Goal: Task Accomplishment & Management: Use online tool/utility

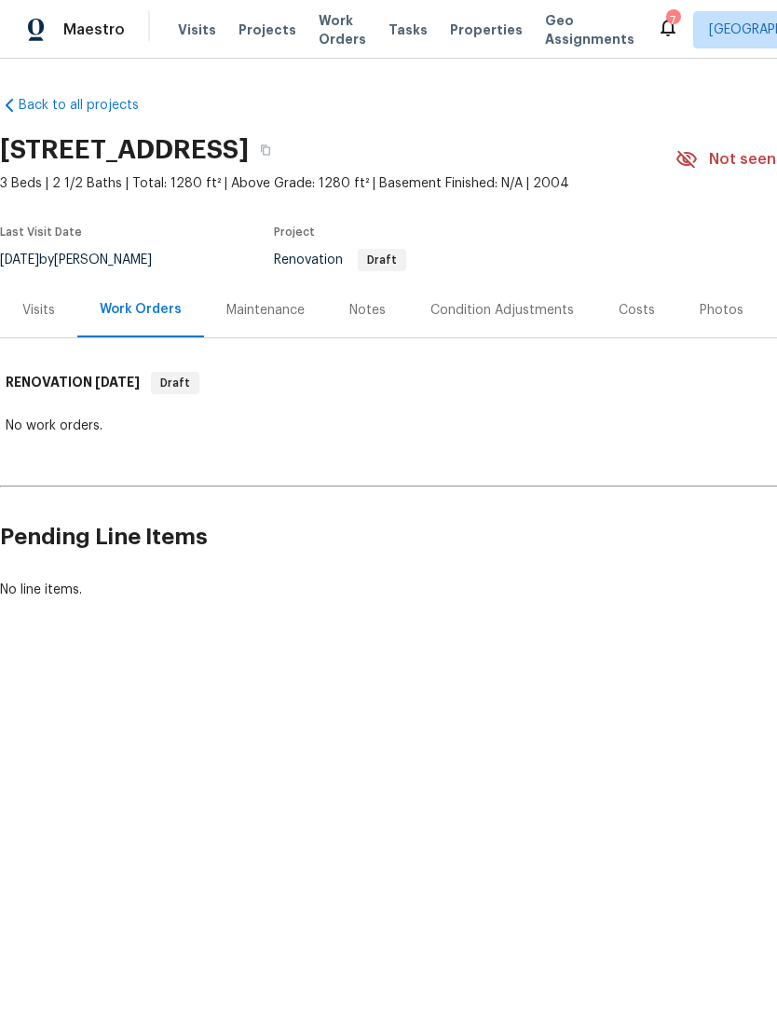
click at [195, 36] on span "Visits" at bounding box center [197, 30] width 38 height 19
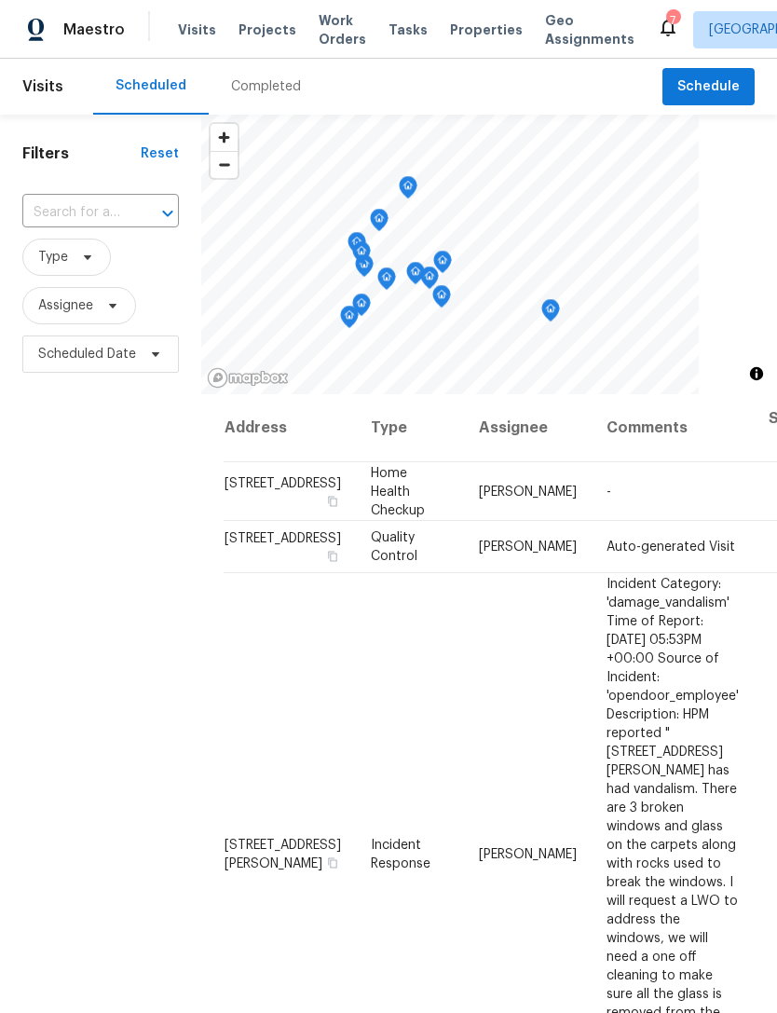
click at [87, 226] on input "text" at bounding box center [74, 213] width 104 height 29
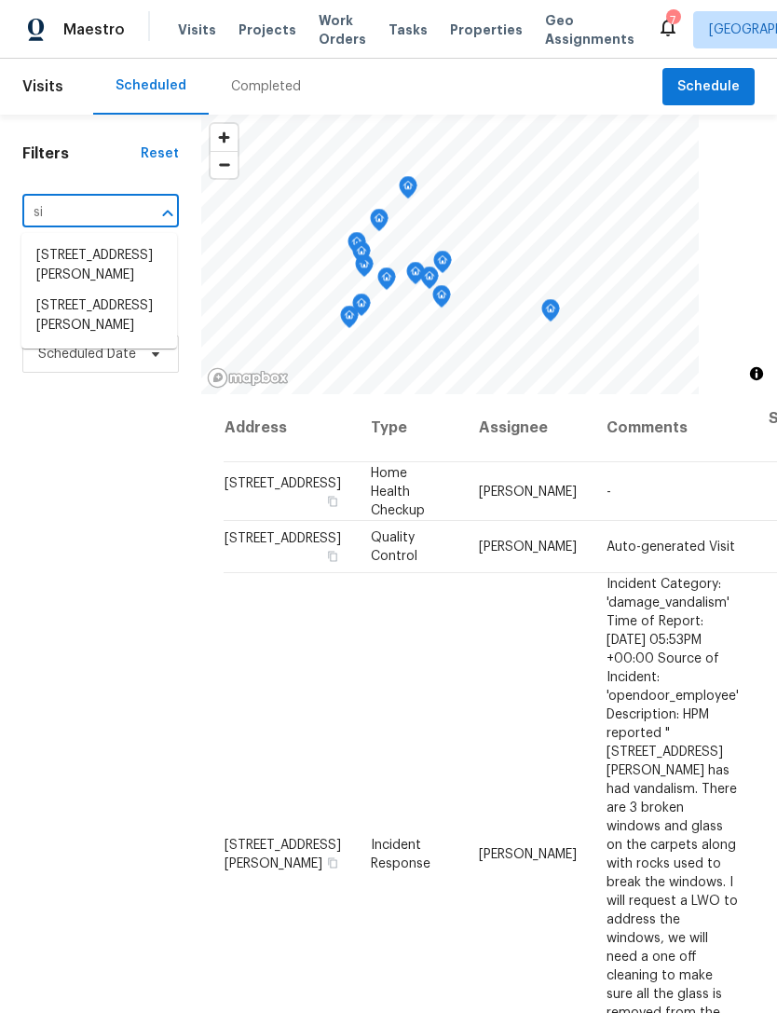
type input "s"
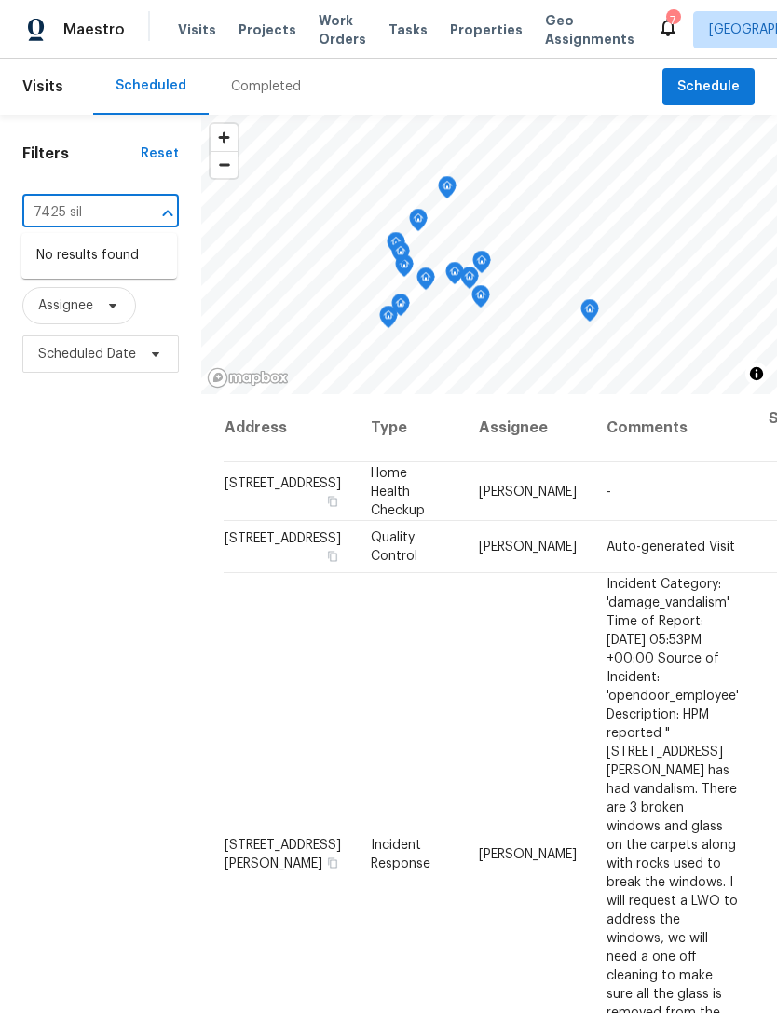
type input "7425 sil"
click at [191, 25] on span "Visits" at bounding box center [197, 30] width 38 height 19
click at [186, 32] on span "Visits" at bounding box center [197, 30] width 38 height 19
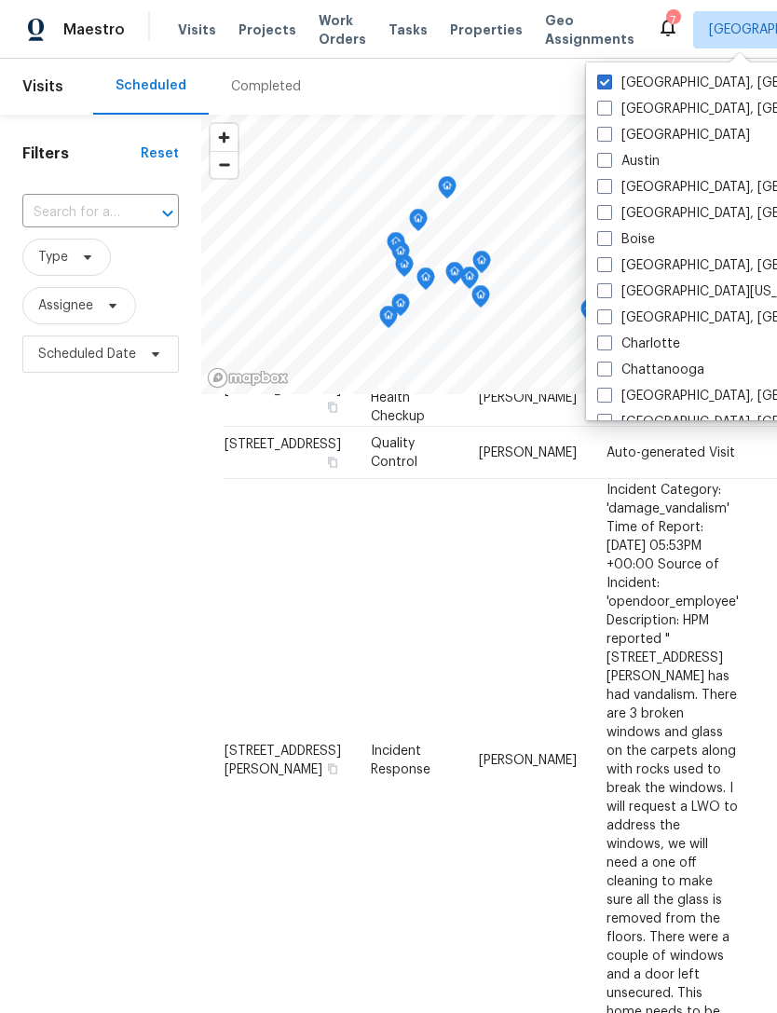
scroll to position [95, 0]
click at [611, 79] on span at bounding box center [604, 82] width 15 height 15
click at [610, 79] on input "[GEOGRAPHIC_DATA], [GEOGRAPHIC_DATA]" at bounding box center [603, 80] width 12 height 12
click at [600, 86] on span at bounding box center [604, 82] width 15 height 15
click at [600, 86] on input "[GEOGRAPHIC_DATA], [GEOGRAPHIC_DATA]" at bounding box center [603, 80] width 12 height 12
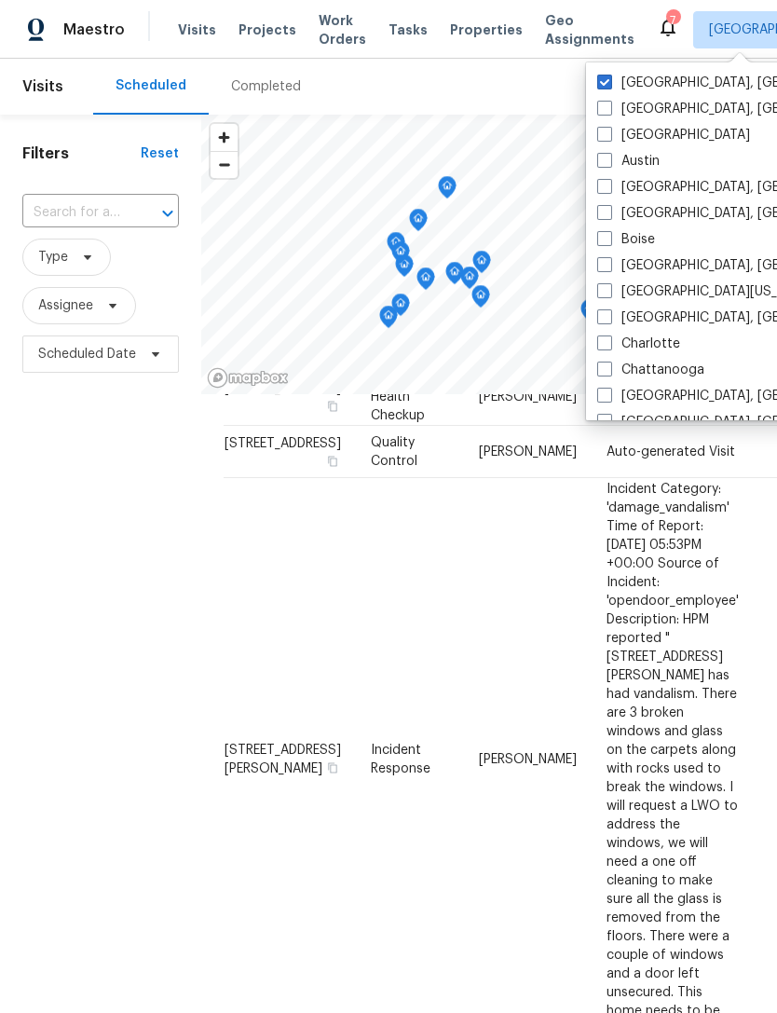
checkbox input "true"
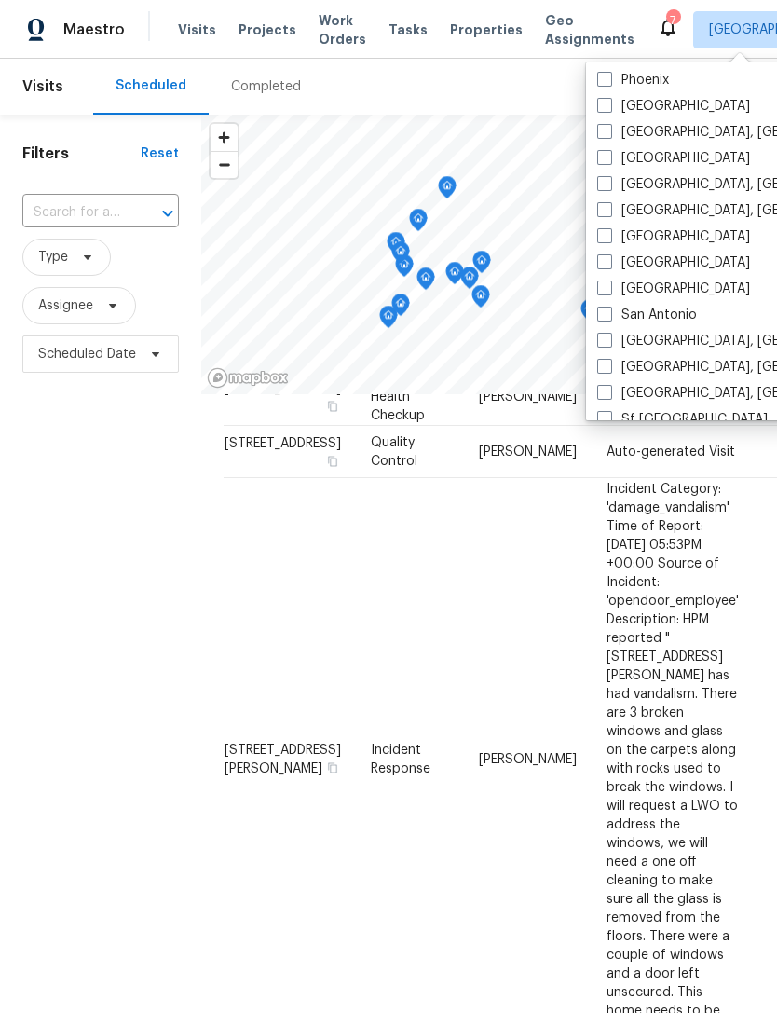
scroll to position [1091, 0]
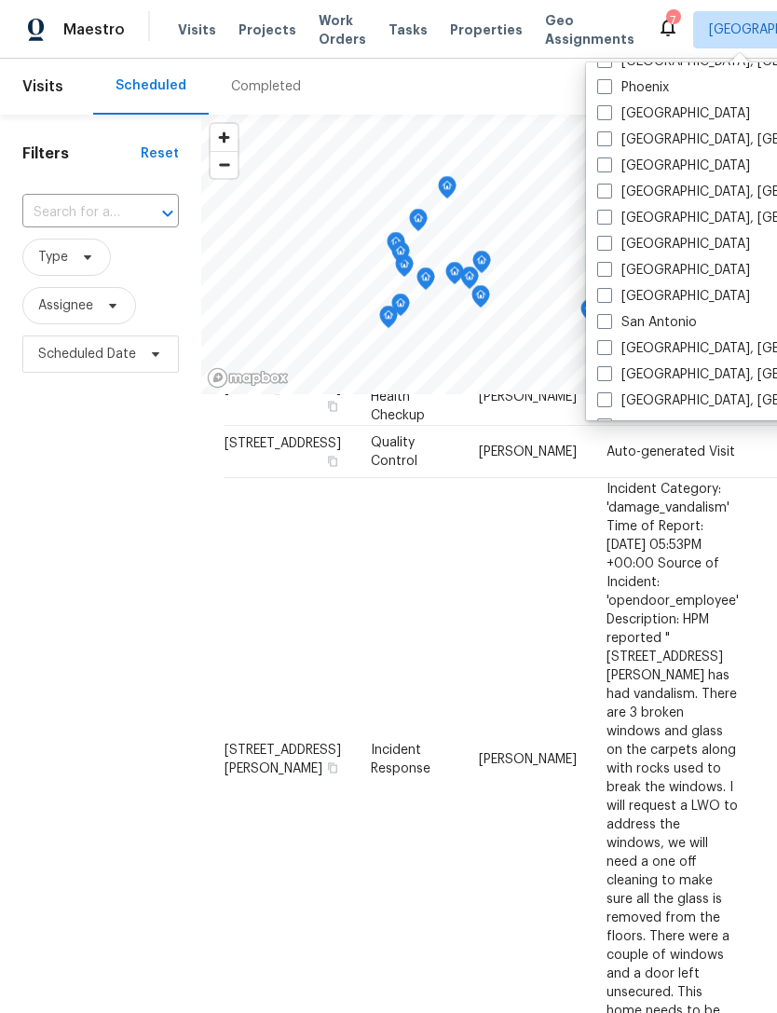
click at [610, 165] on span at bounding box center [604, 165] width 15 height 15
click at [610, 165] on input "[GEOGRAPHIC_DATA]" at bounding box center [603, 163] width 12 height 12
checkbox input "true"
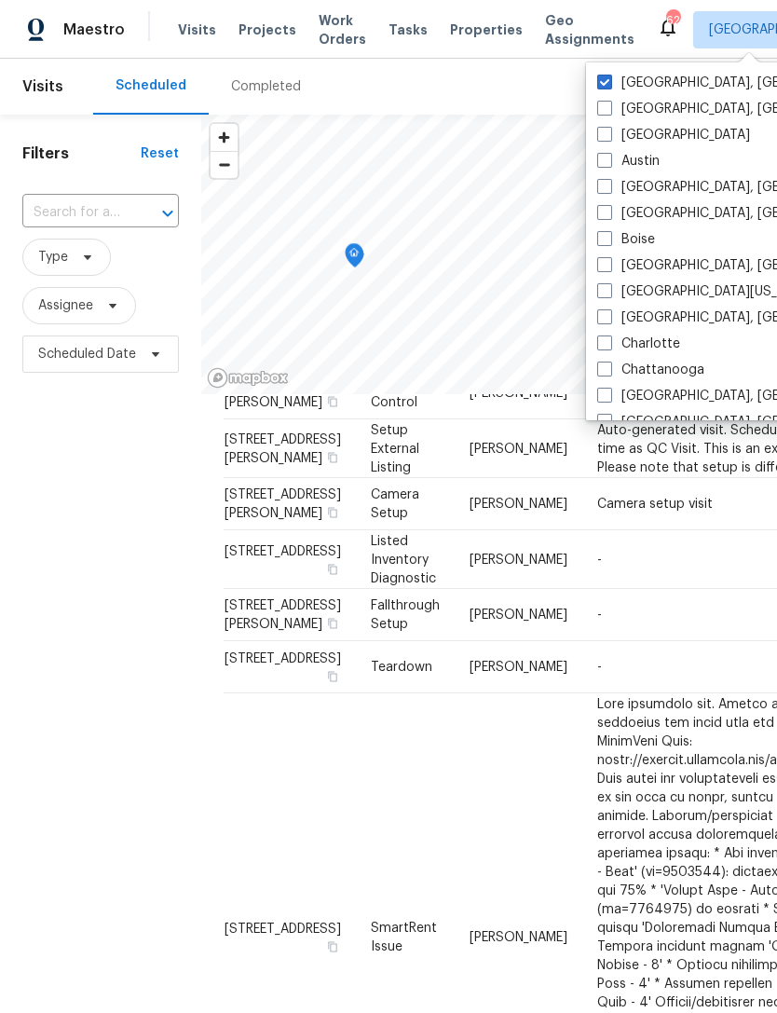
click at [614, 84] on label "[GEOGRAPHIC_DATA], [GEOGRAPHIC_DATA]" at bounding box center [741, 83] width 289 height 19
click at [610, 84] on input "[GEOGRAPHIC_DATA], [GEOGRAPHIC_DATA]" at bounding box center [603, 80] width 12 height 12
checkbox input "false"
click at [116, 204] on input "text" at bounding box center [74, 213] width 104 height 29
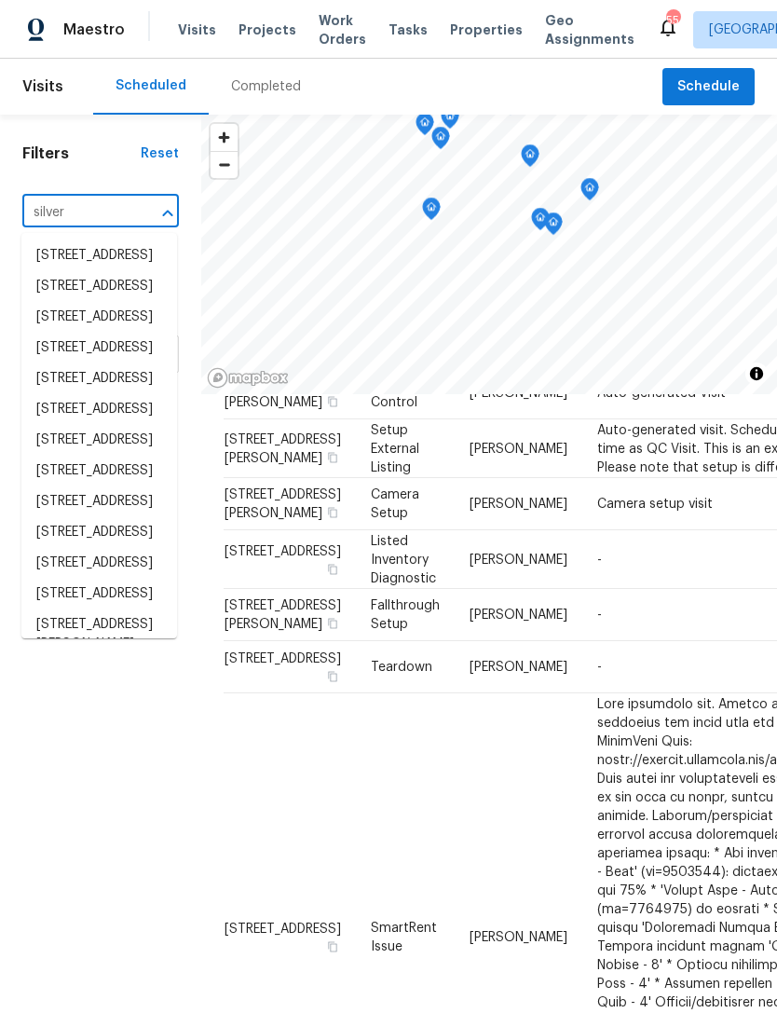
type input "silver v"
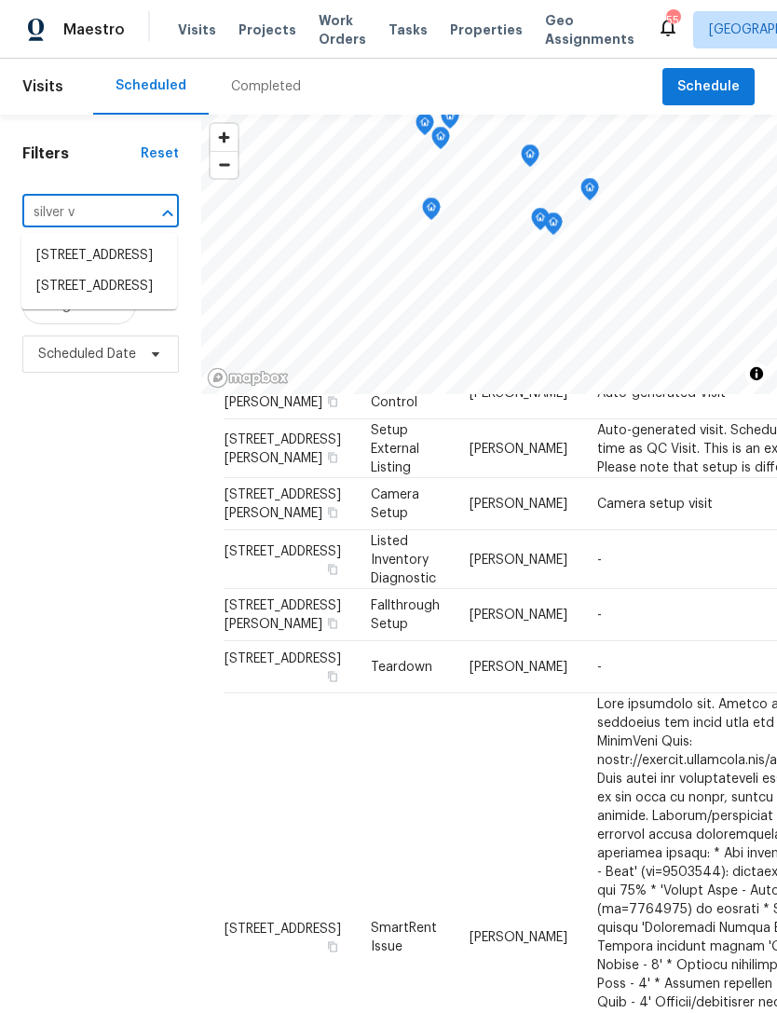
click at [112, 269] on li "[STREET_ADDRESS]" at bounding box center [99, 255] width 156 height 31
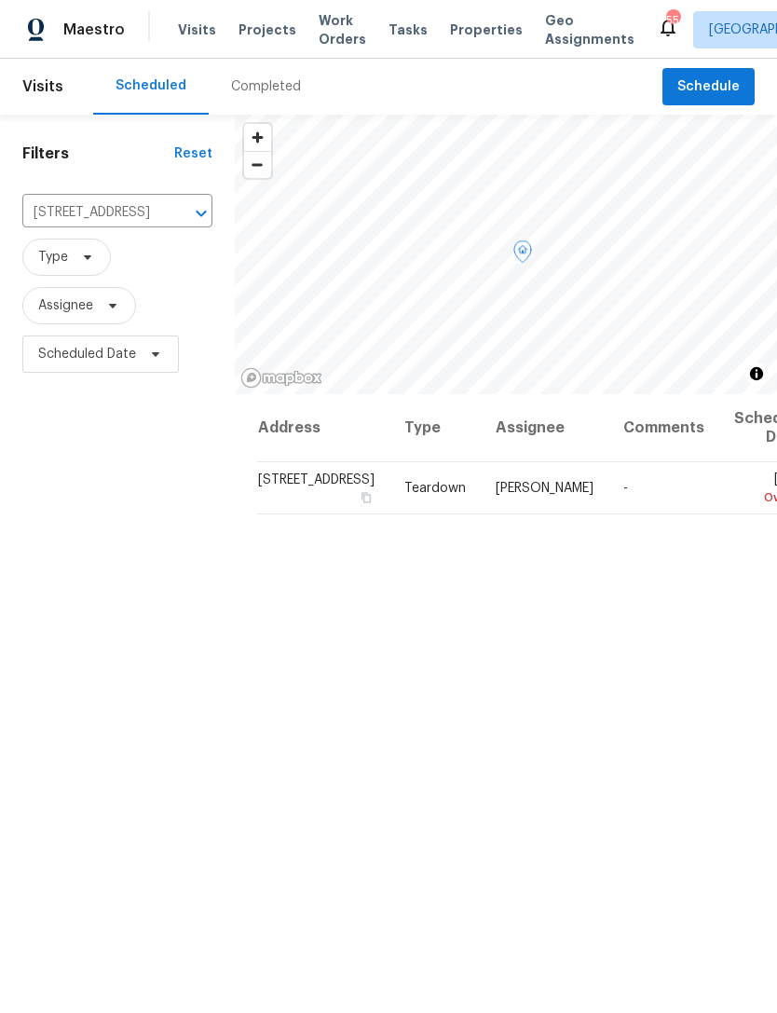
click at [0, 0] on icon at bounding box center [0, 0] width 0 height 0
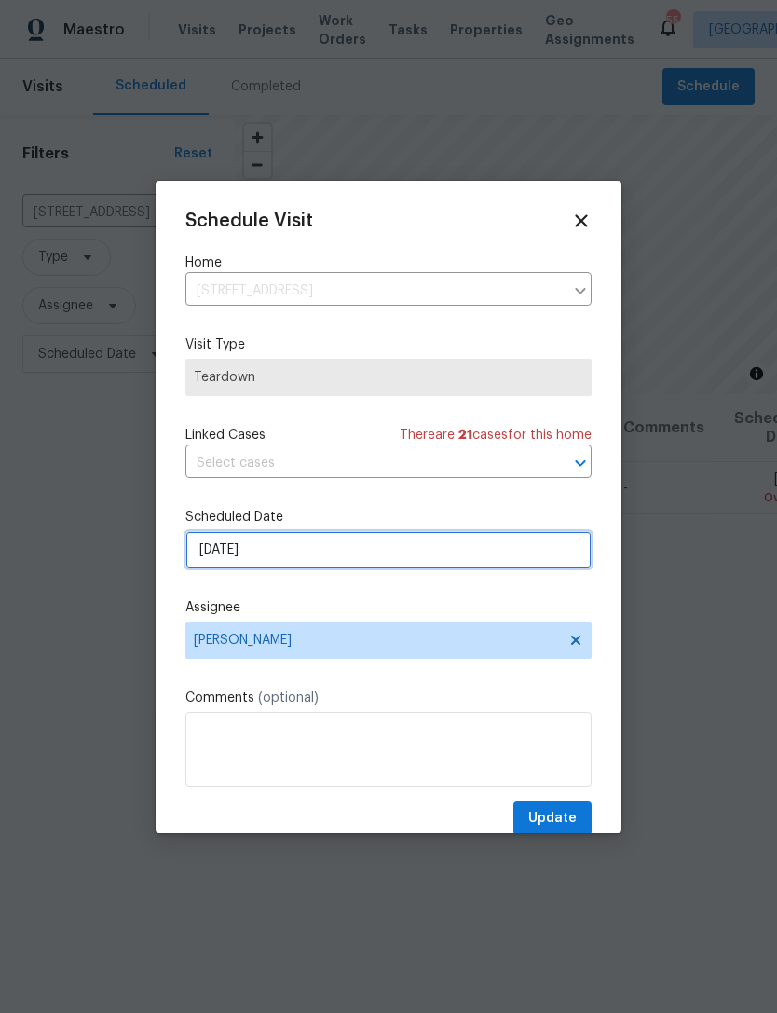
click at [386, 561] on input "[DATE]" at bounding box center [388, 549] width 406 height 37
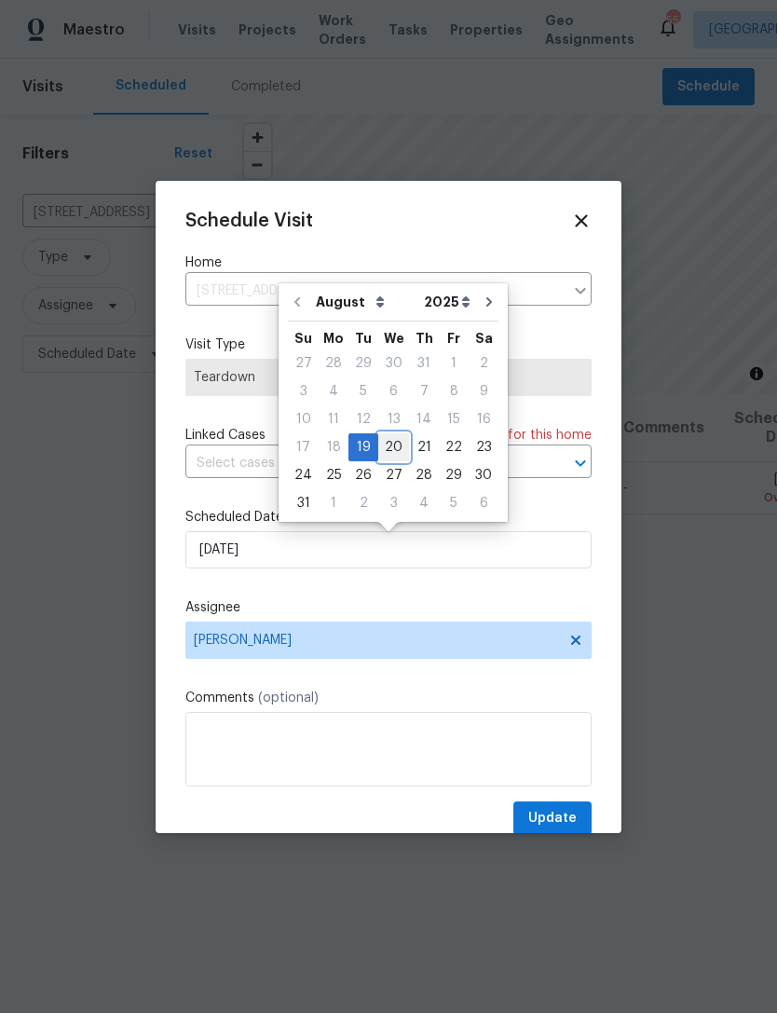
click at [393, 440] on div "20" at bounding box center [393, 447] width 31 height 26
type input "[DATE]"
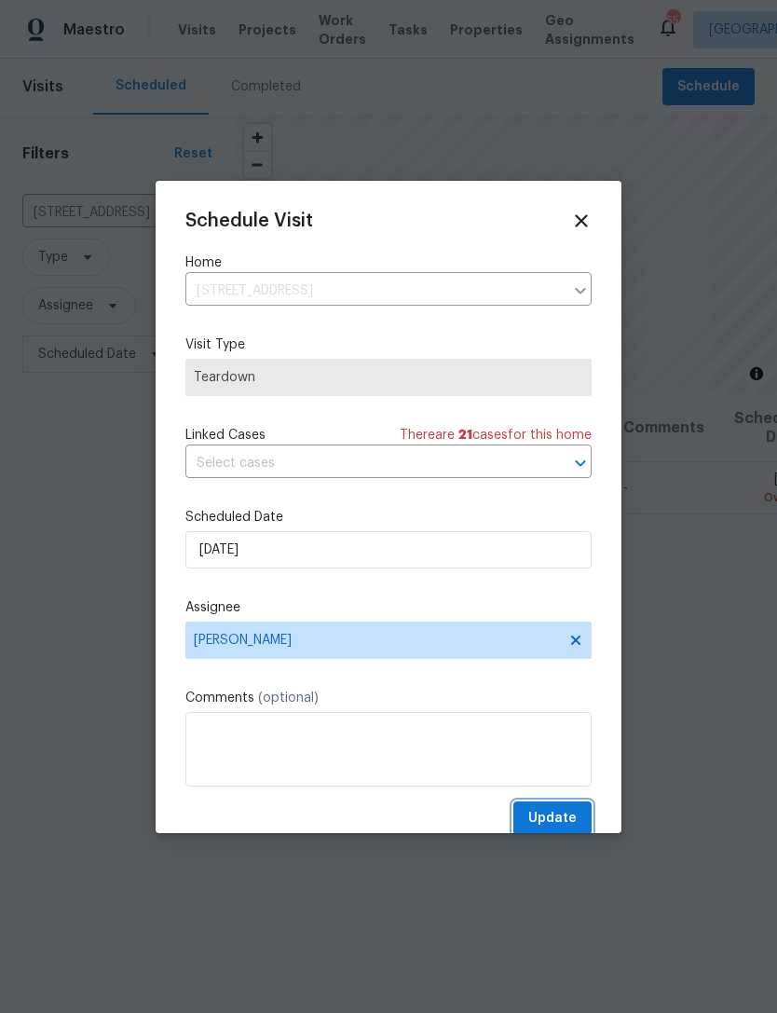
click at [572, 817] on span "Update" at bounding box center [552, 818] width 48 height 23
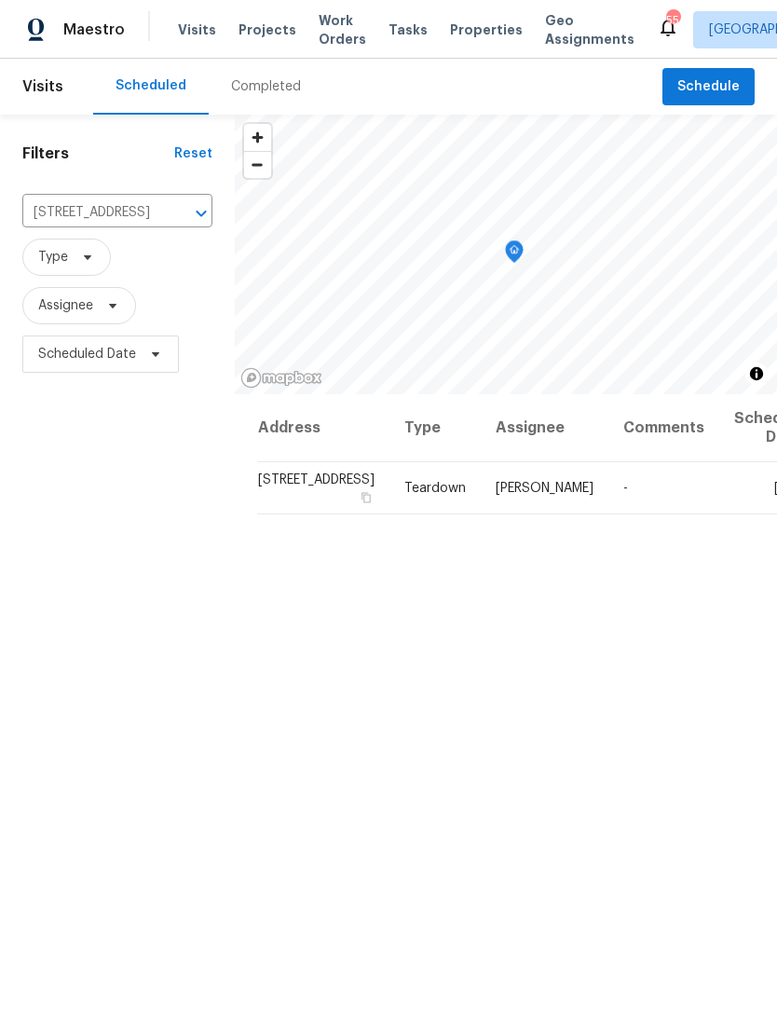
click at [172, 215] on icon "Clear" at bounding box center [177, 213] width 11 height 11
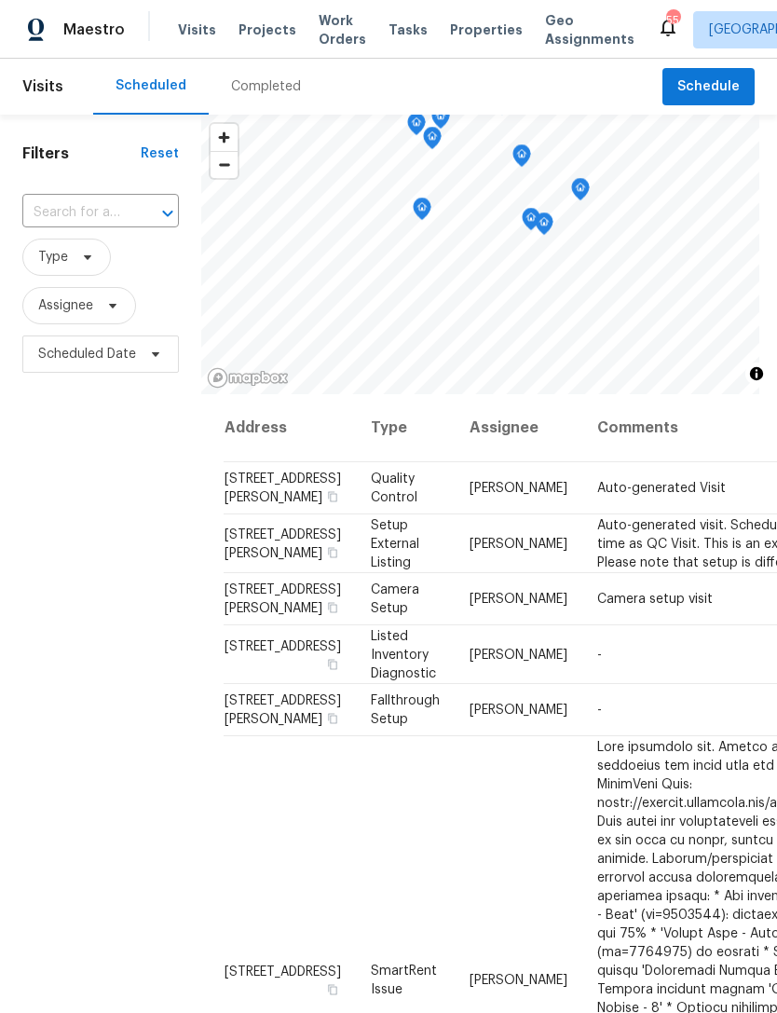
click at [108, 201] on input "text" at bounding box center [74, 213] width 104 height 29
type input "311 bu"
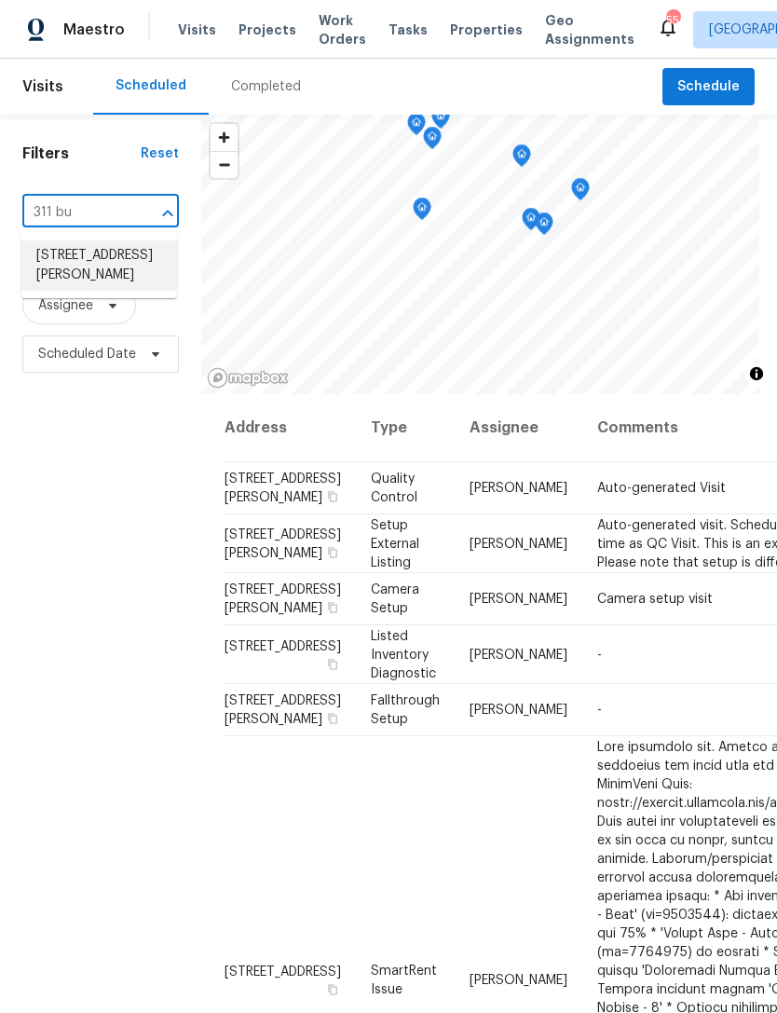
click at [76, 269] on li "[STREET_ADDRESS][PERSON_NAME]" at bounding box center [99, 265] width 156 height 50
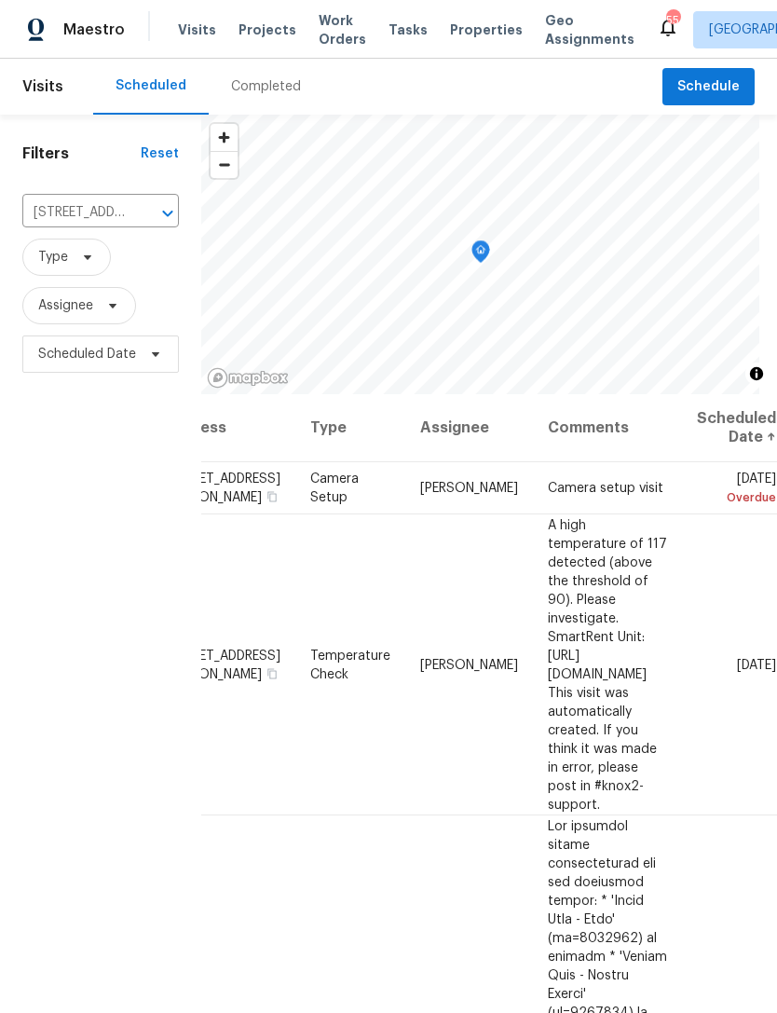
scroll to position [0, 144]
click at [0, 0] on icon at bounding box center [0, 0] width 0 height 0
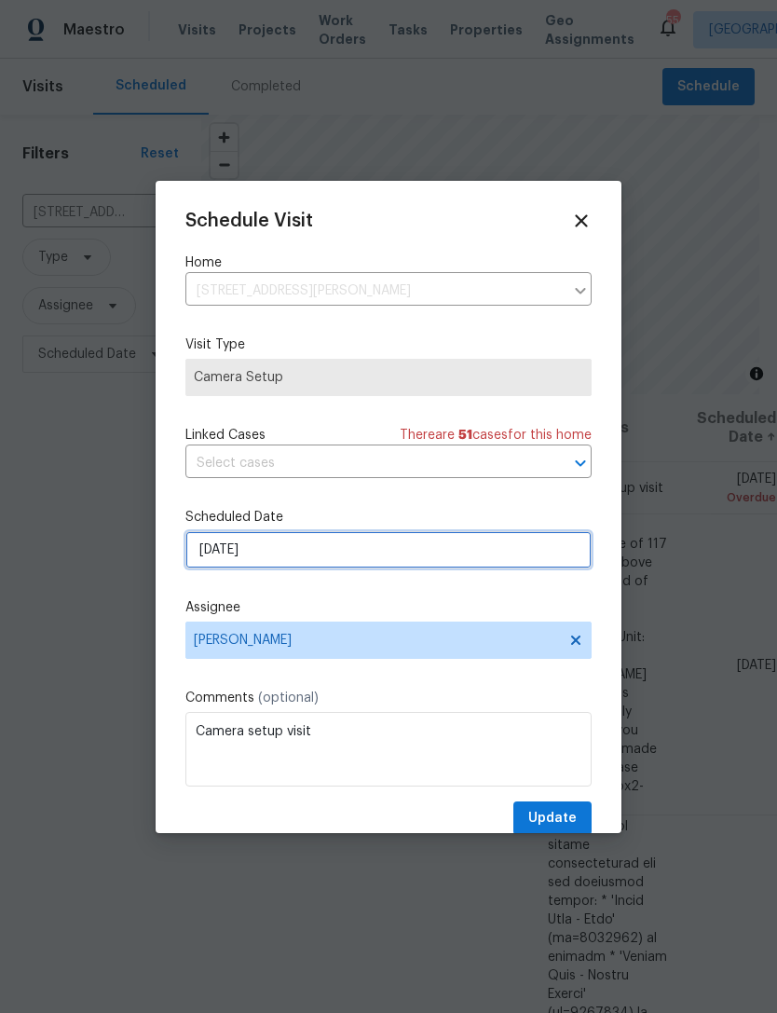
click at [383, 552] on input "[DATE]" at bounding box center [388, 549] width 406 height 37
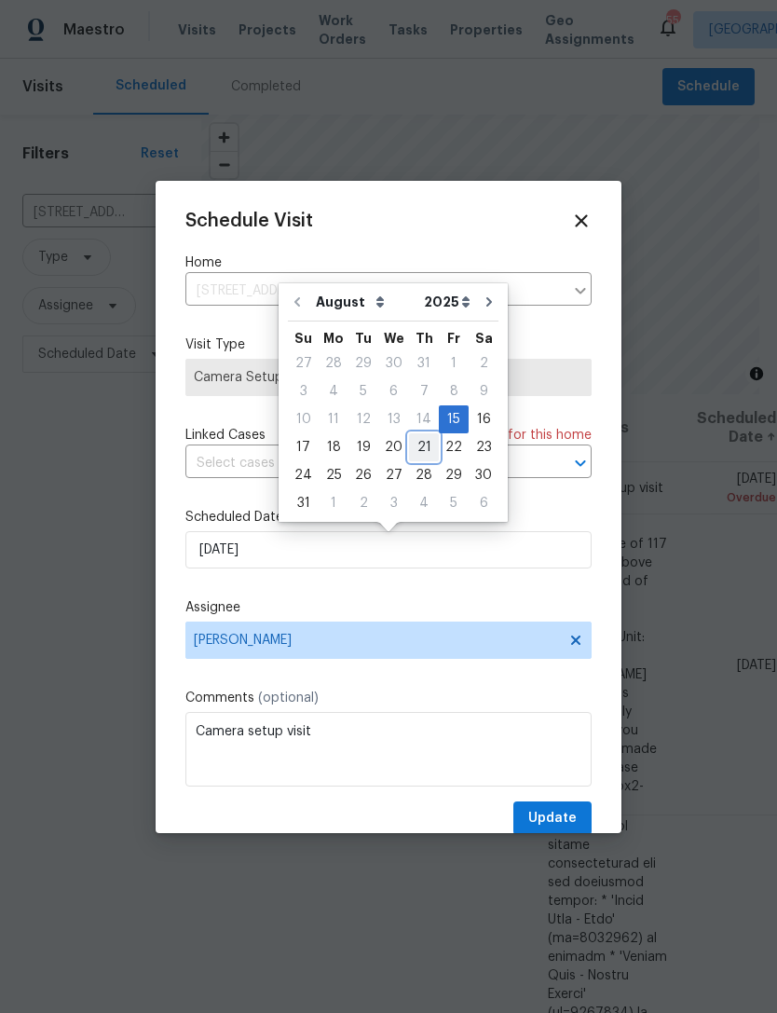
click at [426, 447] on div "21" at bounding box center [424, 447] width 30 height 26
type input "[DATE]"
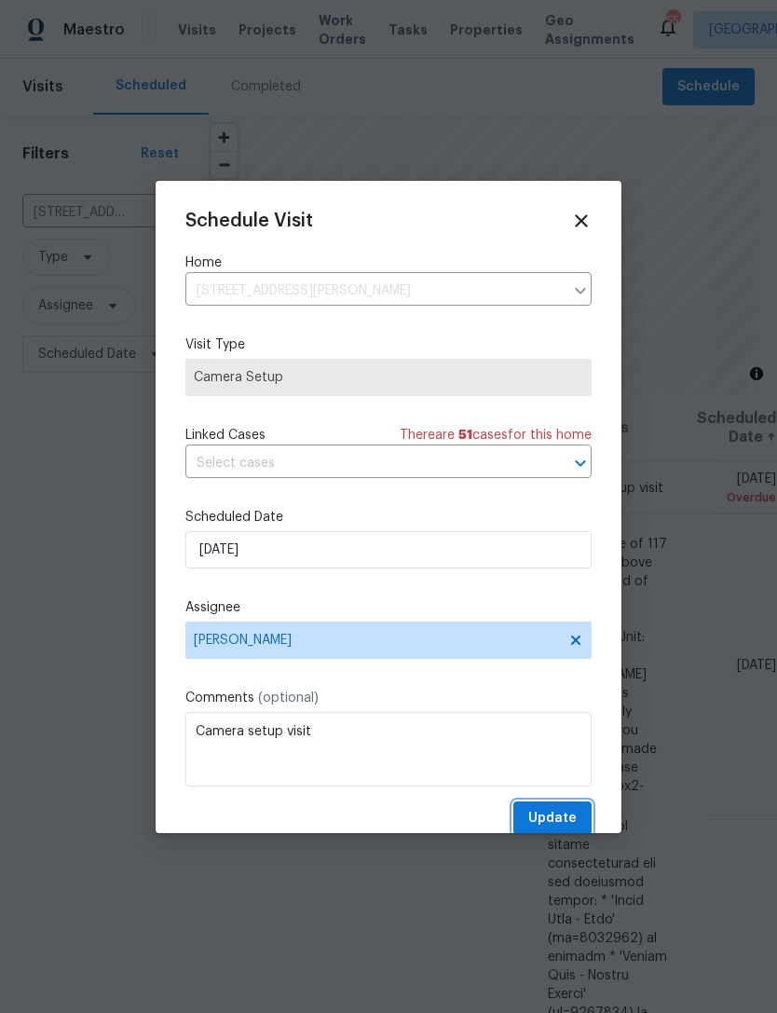
click at [566, 825] on span "Update" at bounding box center [552, 818] width 48 height 23
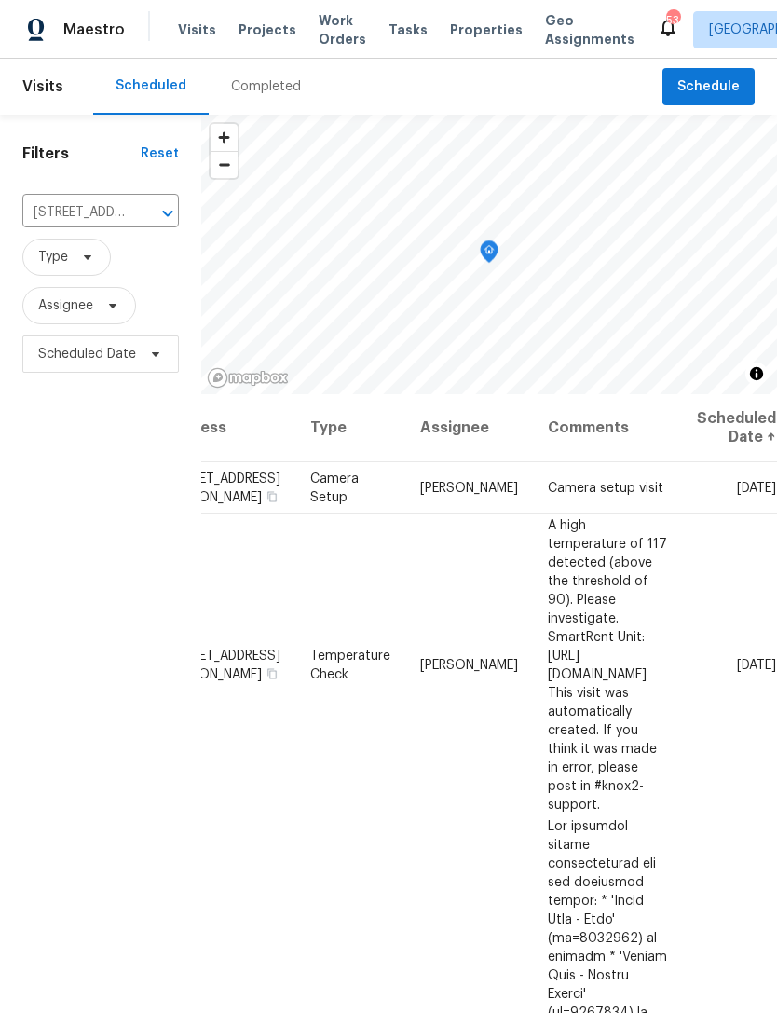
click at [269, 25] on span "Projects" at bounding box center [268, 30] width 58 height 19
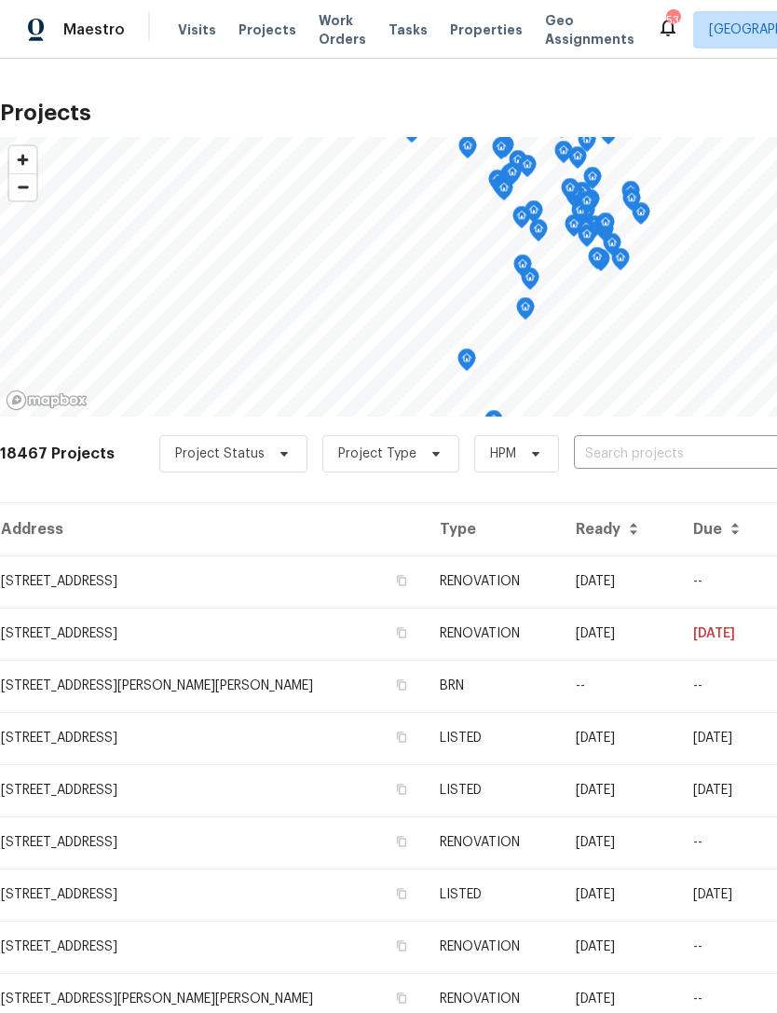
click at [655, 456] on input "text" at bounding box center [680, 454] width 213 height 29
type input "104 [PERSON_NAME]"
click at [685, 499] on li "[STREET_ADDRESS]" at bounding box center [636, 496] width 271 height 31
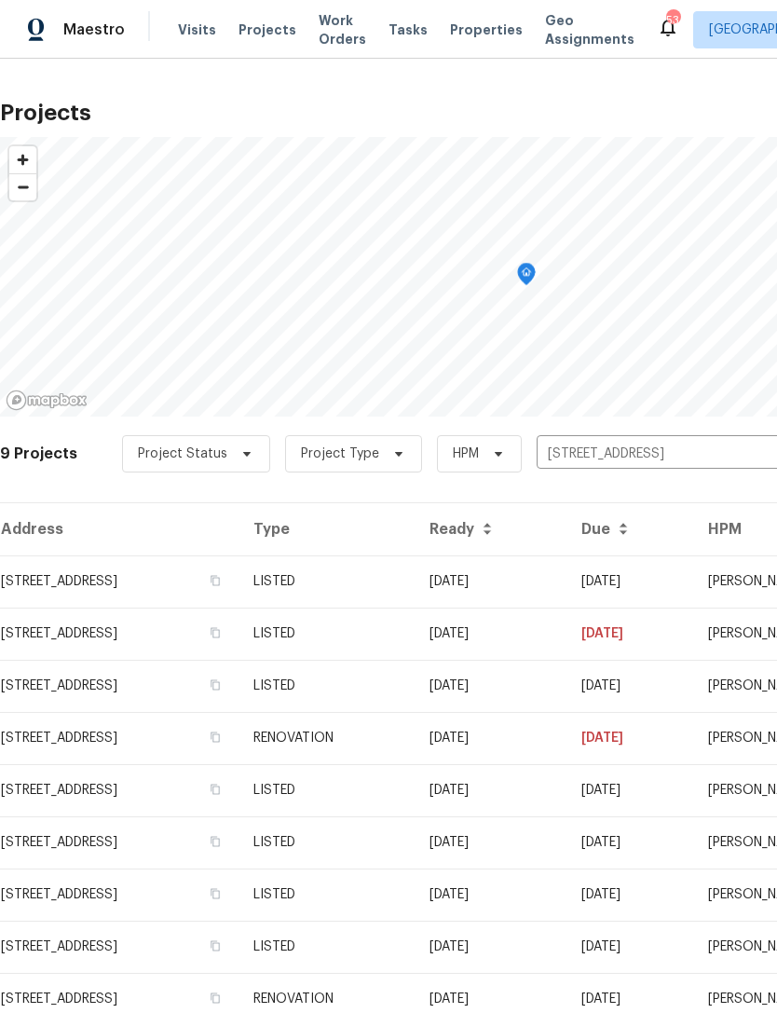
click at [62, 587] on td "[STREET_ADDRESS]" at bounding box center [119, 582] width 239 height 52
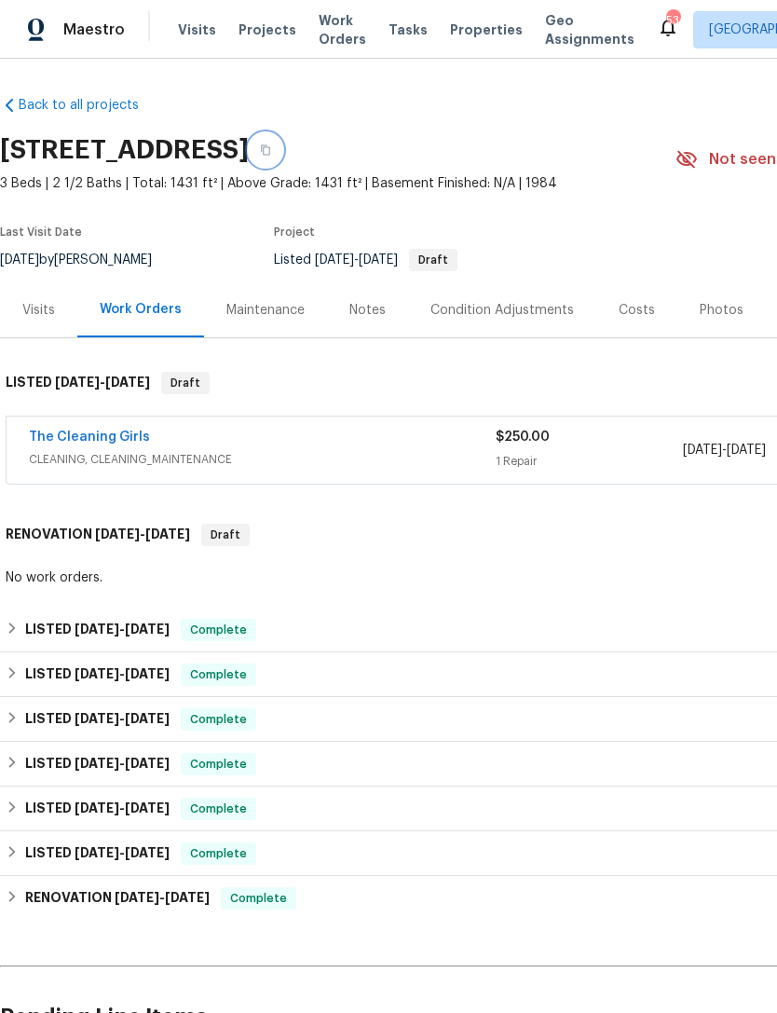
click at [271, 146] on icon "button" at bounding box center [265, 149] width 11 height 11
